Goal: Find specific page/section: Find specific page/section

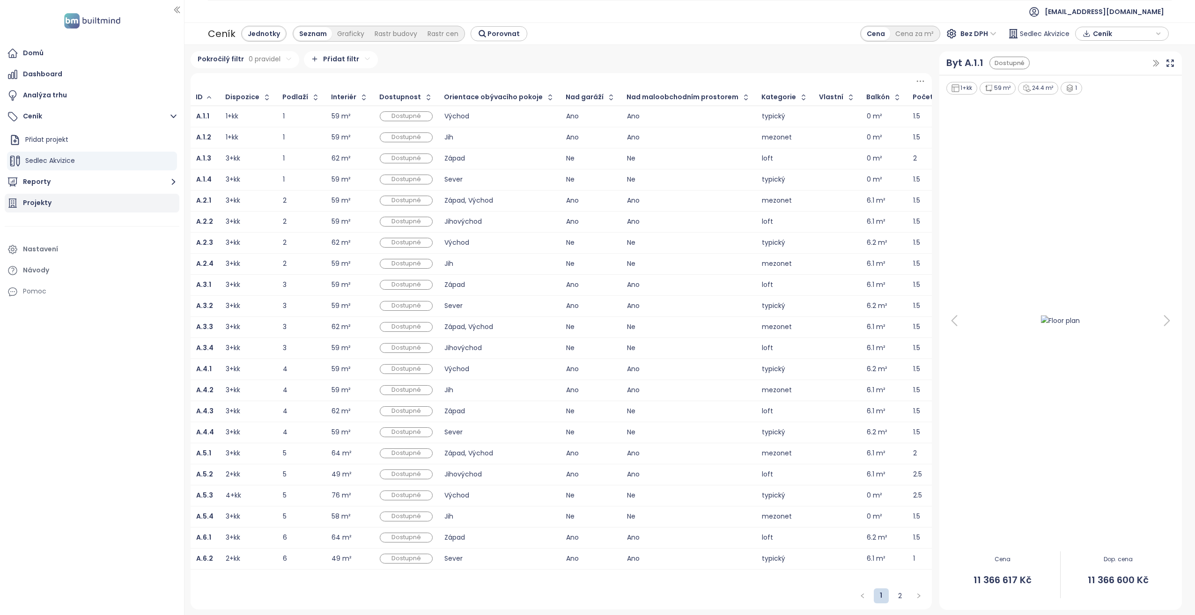
click at [77, 201] on div "Projekty" at bounding box center [92, 203] width 175 height 19
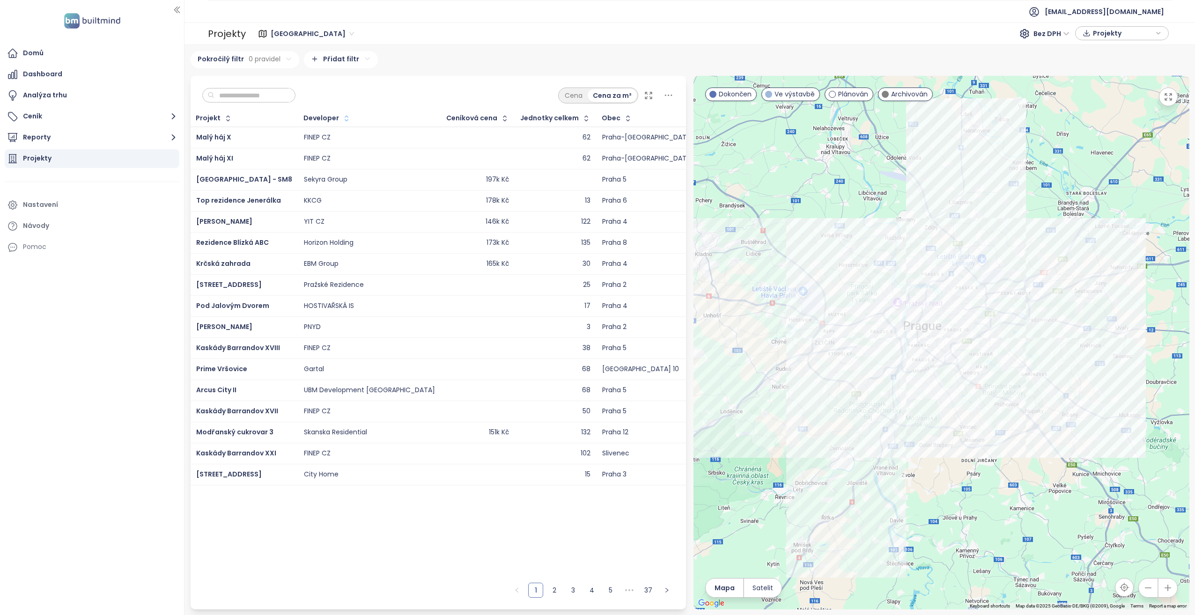
click at [342, 120] on icon "button" at bounding box center [346, 118] width 9 height 9
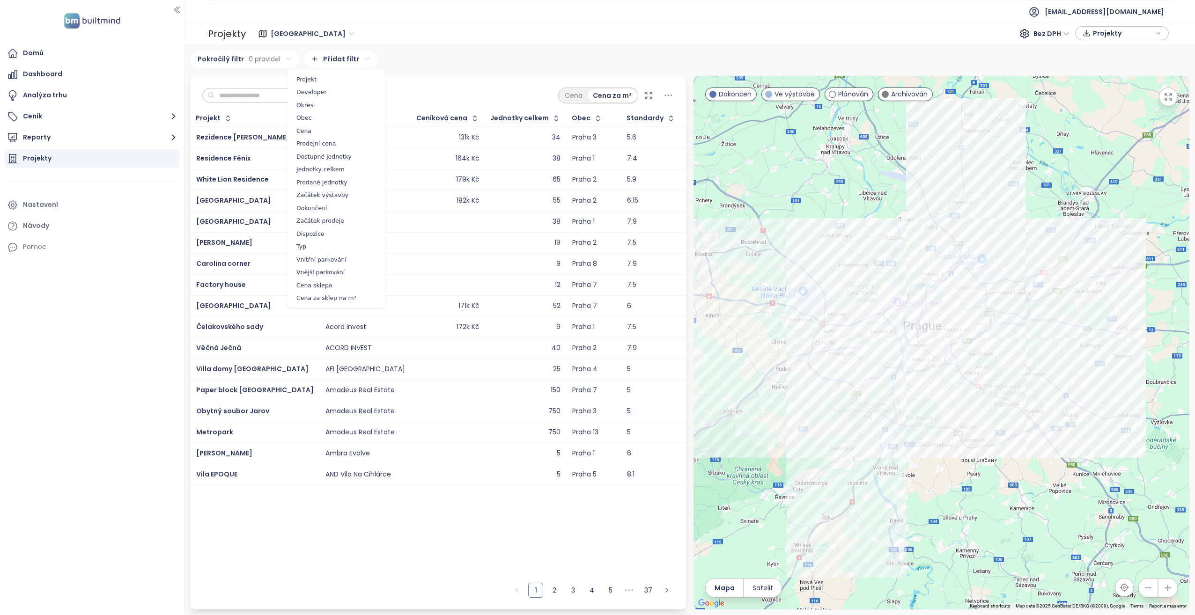
click at [332, 52] on html "Domů Dashboard Analýza trhu Ceník Reporty Projekty Nastavení Návody Pomoc [EMAI…" at bounding box center [597, 307] width 1195 height 615
click at [321, 90] on span "Developer" at bounding box center [336, 92] width 94 height 13
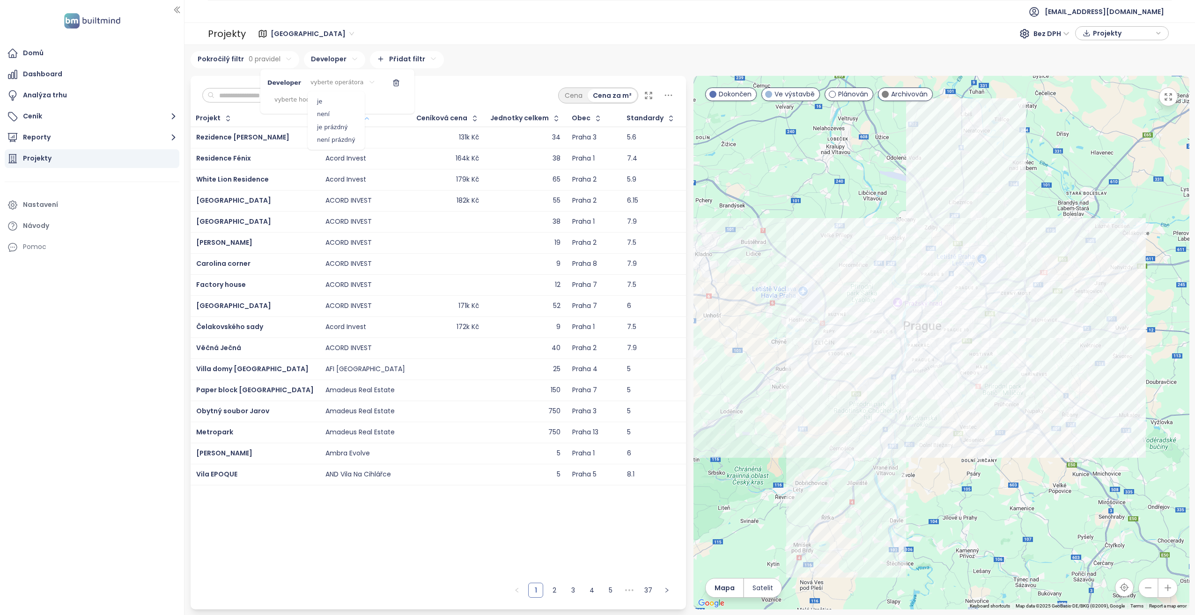
click at [330, 81] on html "Domů Dashboard Analýza trhu Ceník Reporty Projekty Nastavení Návody Pomoc [EMAI…" at bounding box center [597, 307] width 1195 height 615
click at [321, 102] on span "je" at bounding box center [336, 101] width 52 height 13
click at [306, 100] on html "Domů Dashboard Analýza trhu Ceník Reporty Projekty Nastavení Návody Pomoc [EMAI…" at bounding box center [597, 307] width 1195 height 615
click at [281, 117] on input at bounding box center [288, 121] width 64 height 13
type input "***"
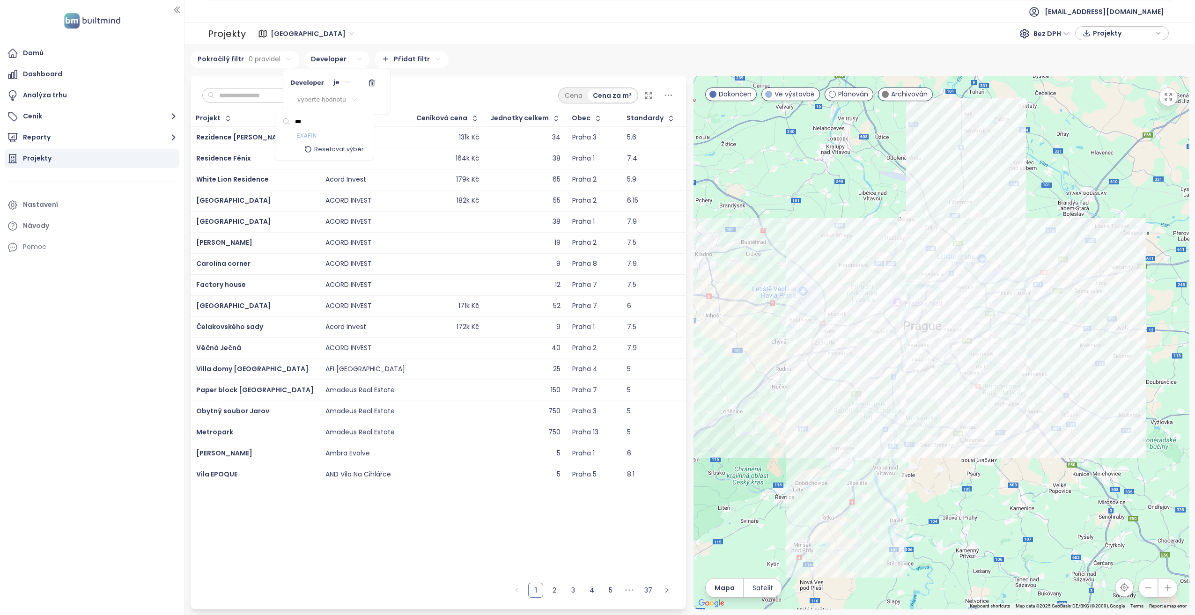
click at [304, 135] on span "EXAFIN" at bounding box center [306, 136] width 20 height 9
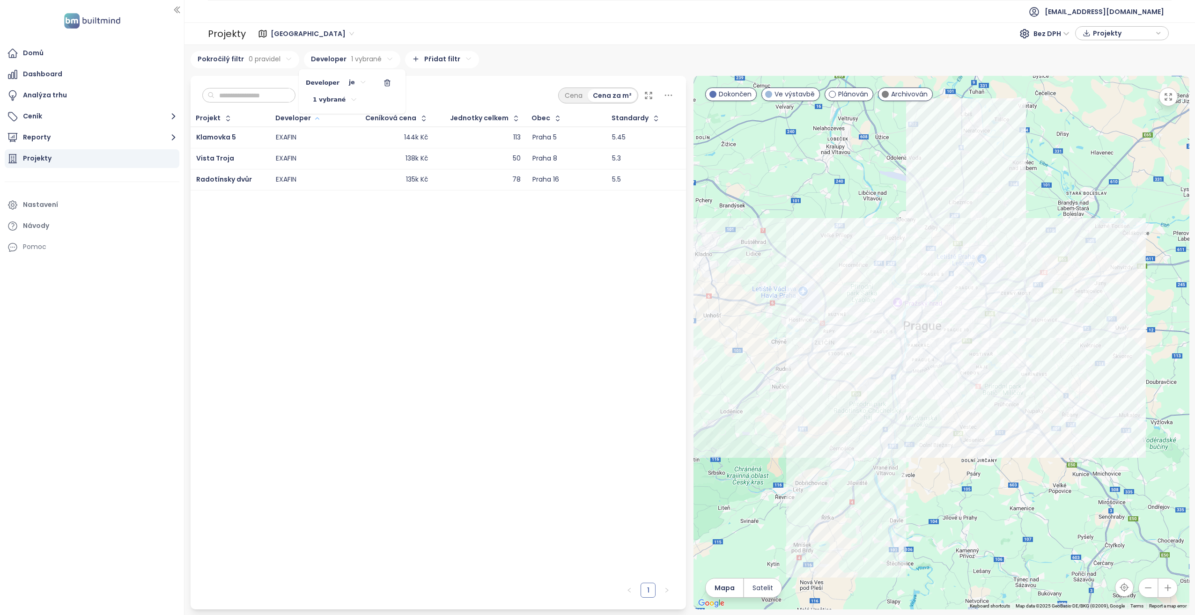
click at [269, 267] on html "Domů Dashboard Analýza trhu Ceník Reporty Projekty Nastavení Návody Pomoc [EMAI…" at bounding box center [597, 307] width 1195 height 615
click at [206, 134] on html "Domů Dashboard Analýza trhu Ceník Reporty Projekty Nastavení Návody Pomoc [EMAI…" at bounding box center [597, 307] width 1195 height 615
click at [206, 134] on span "Klamovka 5" at bounding box center [216, 137] width 40 height 9
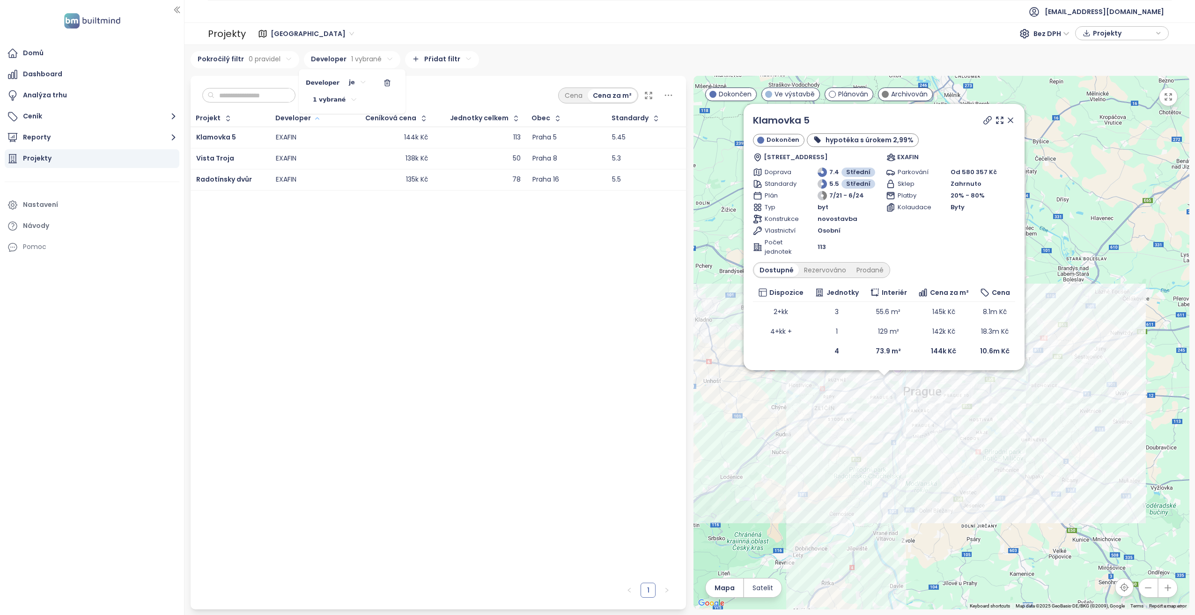
click at [371, 61] on html "Domů Dashboard Analýza trhu Ceník Reporty Projekty Nastavení Návody Pomoc [EMAI…" at bounding box center [597, 307] width 1195 height 615
click at [345, 84] on html "Domů Dashboard Analýza trhu Ceník Reporty Projekty Nastavení Návody Pomoc [EMAI…" at bounding box center [597, 307] width 1195 height 615
click at [339, 102] on html "Domů Dashboard Analýza trhu Ceník Reporty Projekty Nastavení Návody Pomoc [EMAI…" at bounding box center [597, 307] width 1195 height 615
click at [301, 122] on input at bounding box center [295, 121] width 64 height 13
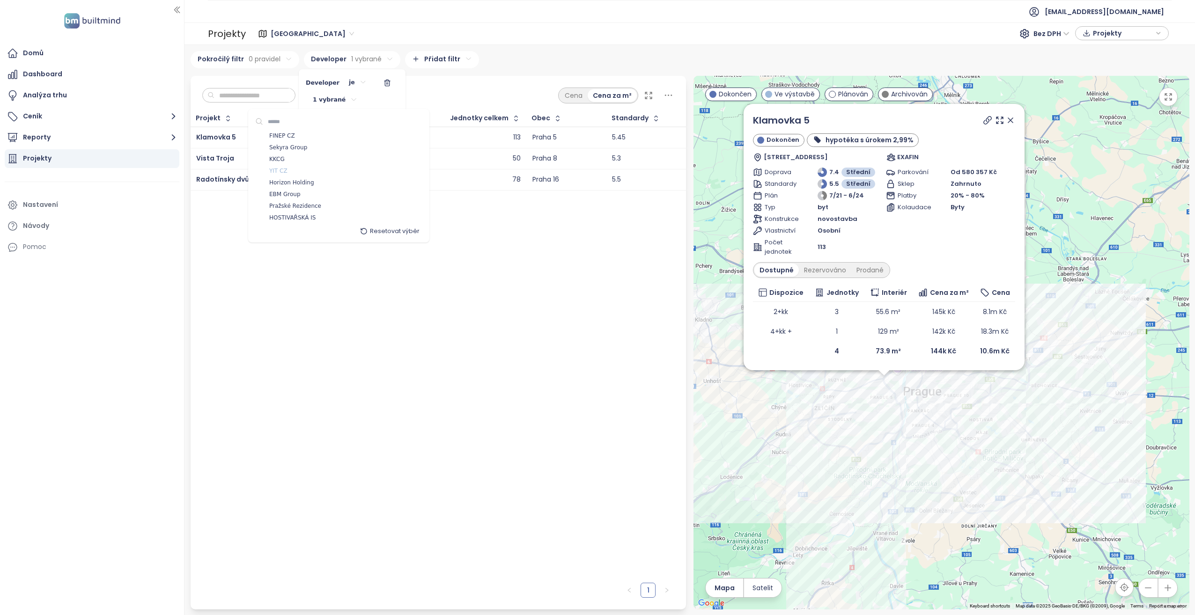
click at [275, 168] on span "YIT CZ" at bounding box center [278, 171] width 18 height 9
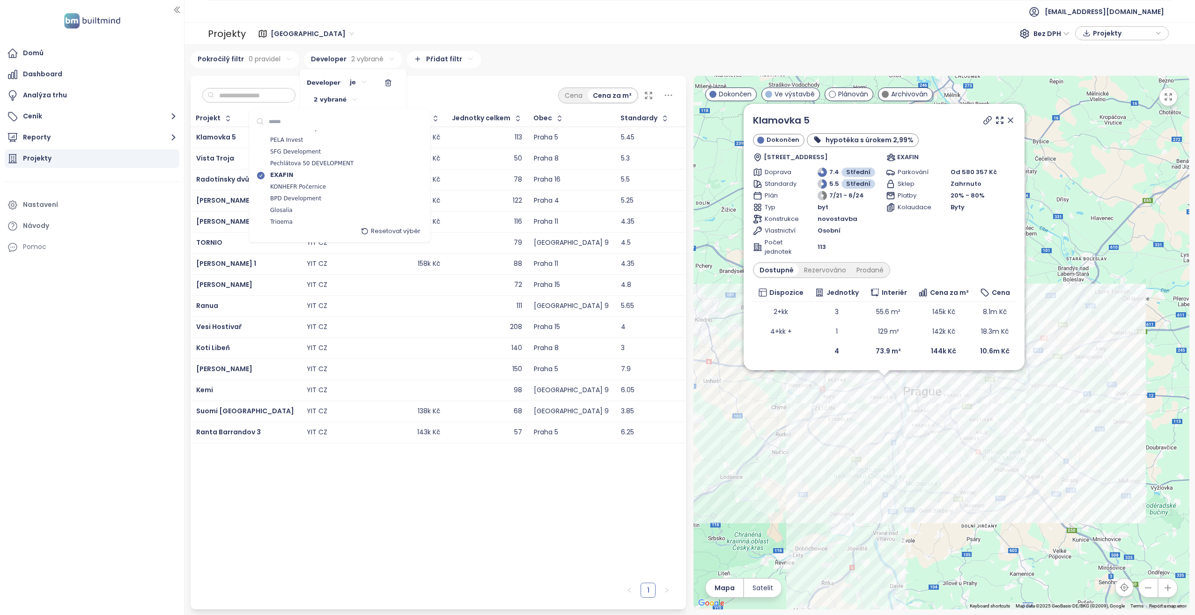
scroll to position [1171, 0]
click at [262, 156] on icon at bounding box center [260, 158] width 7 height 7
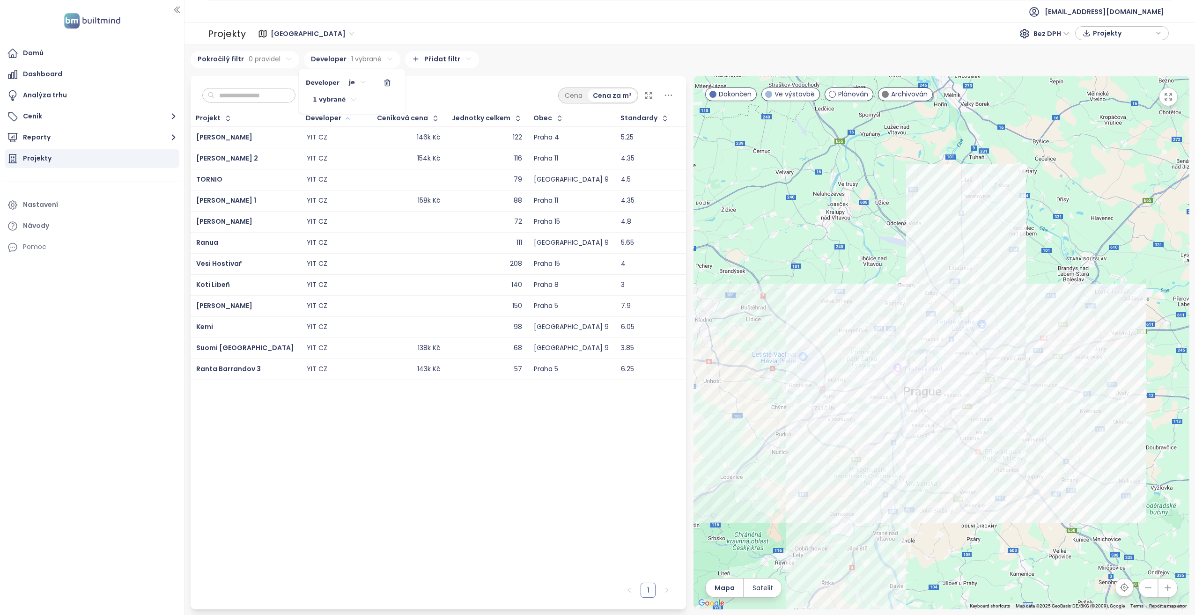
click at [334, 418] on html "Domů Dashboard Analýza trhu Ceník Reporty Projekty Nastavení Návody Pomoc [EMAI…" at bounding box center [597, 307] width 1195 height 615
